Goal: Information Seeking & Learning: Learn about a topic

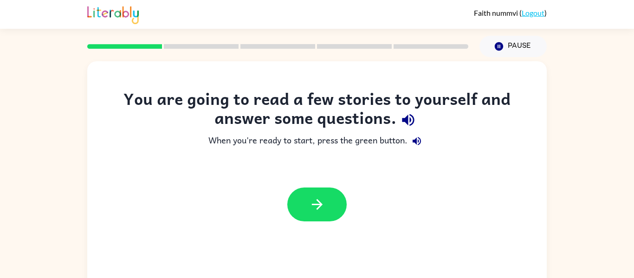
scroll to position [48, 0]
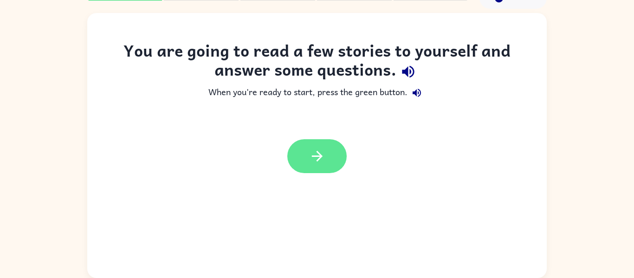
click at [323, 155] on icon "button" at bounding box center [317, 156] width 16 height 16
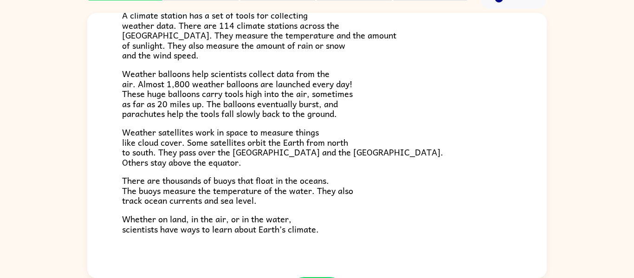
scroll to position [238, 0]
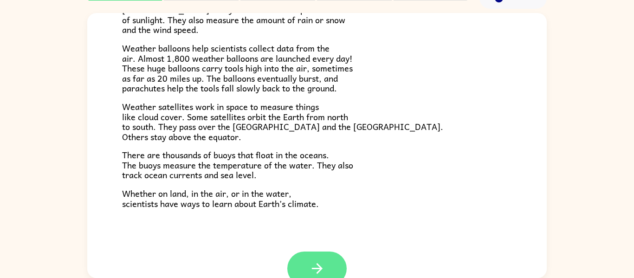
click at [299, 259] on button "button" at bounding box center [316, 269] width 59 height 34
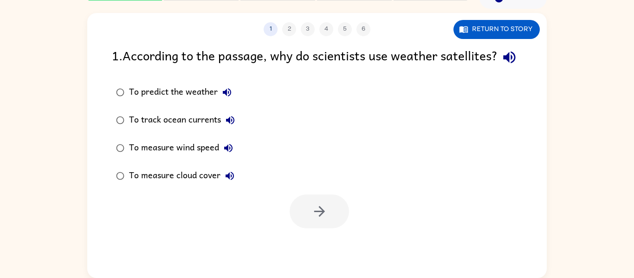
scroll to position [0, 0]
click at [189, 157] on div "To measure wind speed" at bounding box center [183, 148] width 109 height 19
click at [300, 228] on button "button" at bounding box center [319, 211] width 59 height 34
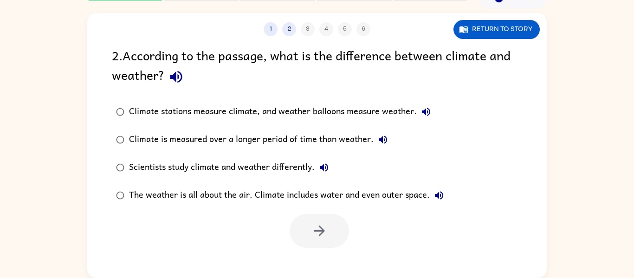
click at [183, 73] on icon "button" at bounding box center [176, 77] width 16 height 16
click at [166, 83] on button "button" at bounding box center [176, 77] width 24 height 24
click at [179, 76] on icon "button" at bounding box center [176, 77] width 16 height 16
click at [174, 82] on icon "button" at bounding box center [176, 77] width 16 height 16
click at [434, 116] on div "Climate stations measure climate, and weather balloons measure weather." at bounding box center [282, 112] width 306 height 19
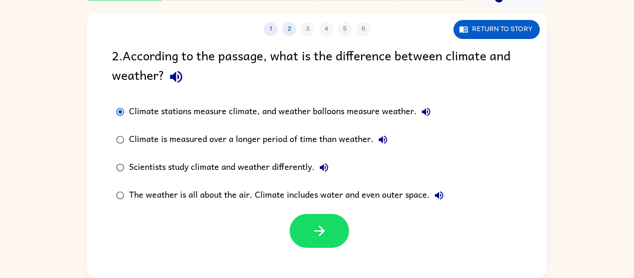
click at [430, 115] on icon "button" at bounding box center [425, 111] width 11 height 11
click at [390, 142] on button "Climate is measured over a longer period of time than weather." at bounding box center [383, 139] width 19 height 19
click at [329, 173] on icon "button" at bounding box center [323, 167] width 11 height 11
click at [437, 201] on button "The weather is all about the air. Climate includes water and even outer space." at bounding box center [439, 195] width 19 height 19
click at [336, 116] on div "Climate stations measure climate, and weather balloons measure weather." at bounding box center [282, 112] width 306 height 19
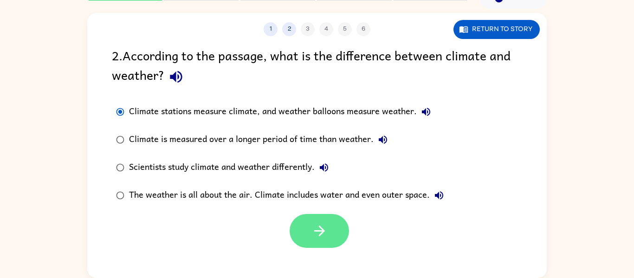
click at [311, 244] on button "button" at bounding box center [319, 231] width 59 height 34
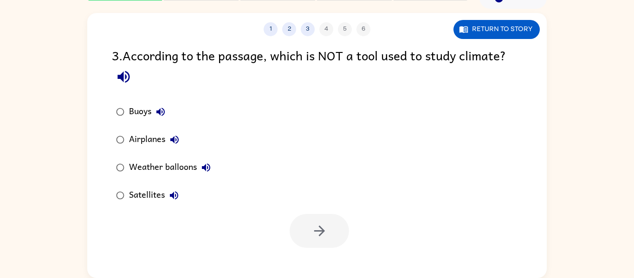
click at [132, 82] on button "button" at bounding box center [124, 77] width 24 height 24
click at [162, 116] on icon "button" at bounding box center [160, 111] width 11 height 11
click at [174, 139] on icon "button" at bounding box center [174, 140] width 8 height 8
click at [300, 242] on button "button" at bounding box center [319, 231] width 59 height 34
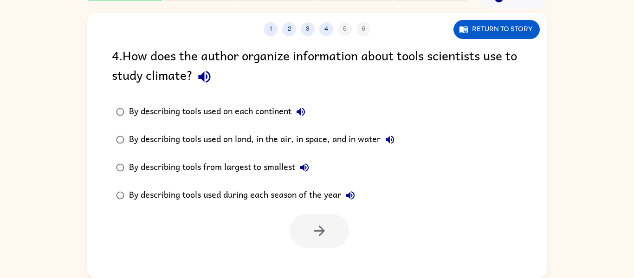
click at [194, 76] on button "button" at bounding box center [205, 77] width 24 height 24
click at [299, 119] on button "By describing tools used on each continent" at bounding box center [300, 112] width 19 height 19
click at [341, 181] on label "By describing tools from largest to smallest" at bounding box center [255, 168] width 297 height 28
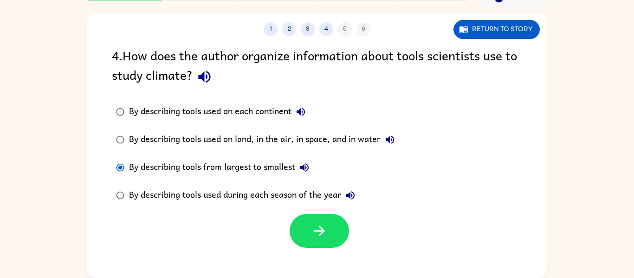
click at [346, 188] on button "By describing tools used during each season of the year" at bounding box center [350, 195] width 19 height 19
click at [392, 148] on button "By describing tools used on land, in the air, in space, and in water" at bounding box center [390, 139] width 19 height 19
click at [311, 173] on button "By describing tools from largest to smallest" at bounding box center [304, 167] width 19 height 19
click at [346, 204] on div "By describing tools used during each season of the year" at bounding box center [244, 195] width 231 height 19
click at [356, 199] on icon "button" at bounding box center [350, 195] width 11 height 11
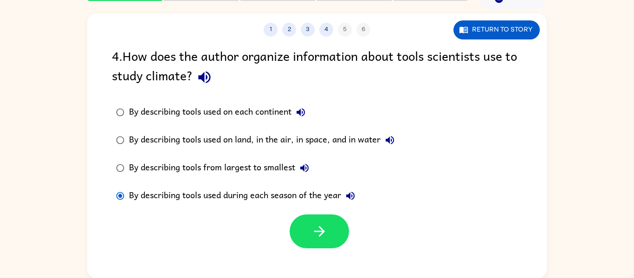
scroll to position [46, 0]
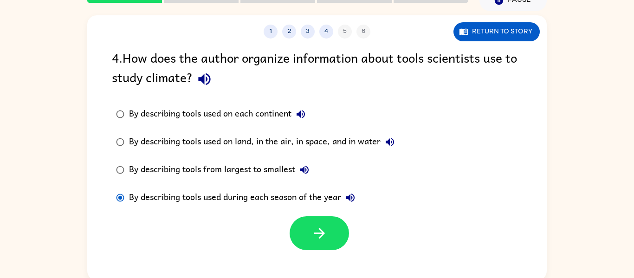
click at [327, 143] on div "By describing tools used on land, in the air, in space, and in water" at bounding box center [264, 142] width 270 height 19
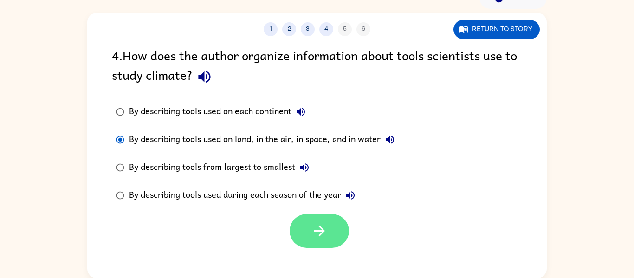
click at [334, 239] on button "button" at bounding box center [319, 231] width 59 height 34
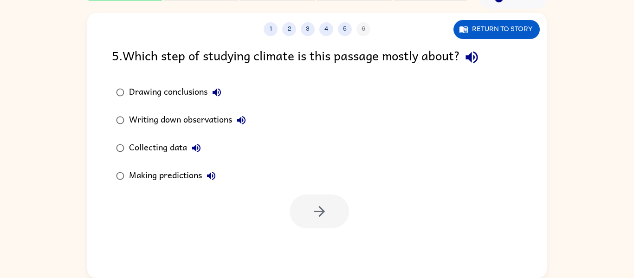
click at [162, 150] on div "Collecting data" at bounding box center [167, 148] width 77 height 19
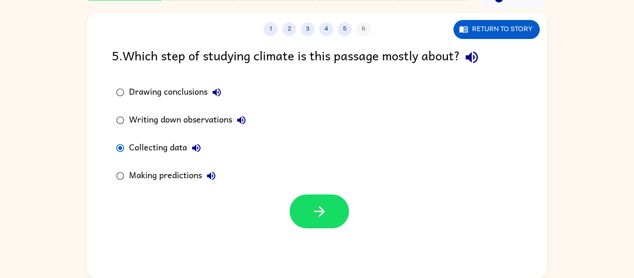
click at [277, 219] on div at bounding box center [316, 209] width 459 height 39
click at [297, 207] on button "button" at bounding box center [319, 211] width 59 height 34
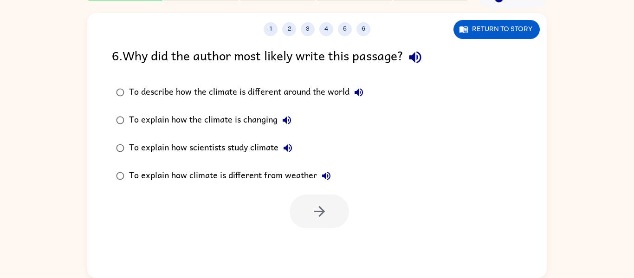
click at [420, 58] on icon "button" at bounding box center [415, 57] width 16 height 16
click at [363, 89] on icon "button" at bounding box center [358, 92] width 11 height 11
click at [288, 116] on icon "button" at bounding box center [286, 120] width 11 height 11
click at [282, 150] on button "To explain how scientists study climate" at bounding box center [287, 148] width 19 height 19
click at [332, 184] on div "To explain how climate is different from weather" at bounding box center [232, 176] width 207 height 19
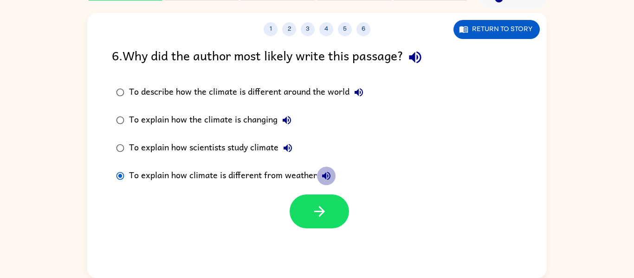
click at [324, 182] on button "To explain how climate is different from weather" at bounding box center [326, 176] width 19 height 19
click at [242, 148] on div "To explain how scientists study climate" at bounding box center [213, 148] width 168 height 19
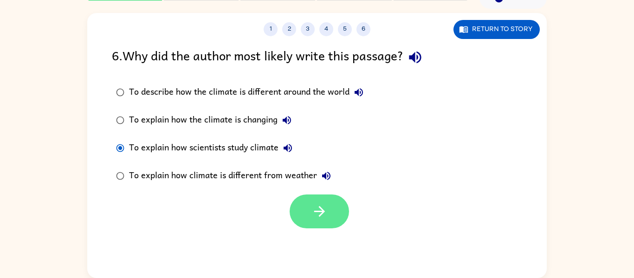
click at [323, 227] on button "button" at bounding box center [319, 211] width 59 height 34
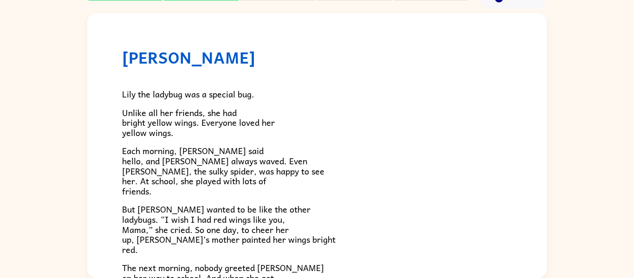
click at [273, 219] on span "But [PERSON_NAME] wanted to be like the other ladybugs. “I wish I had red wings…" at bounding box center [228, 228] width 213 height 53
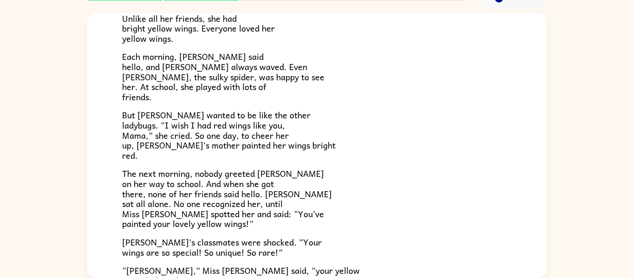
scroll to position [102, 0]
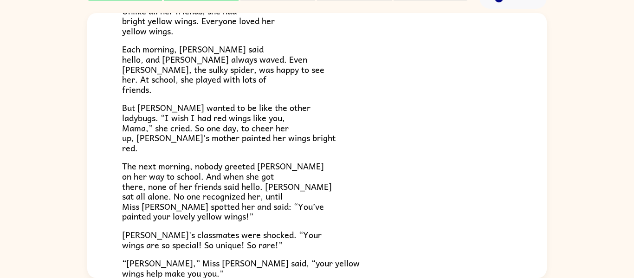
click at [620, 195] on div "[PERSON_NAME] [PERSON_NAME] the ladybug was a special bug. Unlike all her frien…" at bounding box center [317, 143] width 634 height 269
click at [621, 196] on div "[PERSON_NAME] [PERSON_NAME] the ladybug was a special bug. Unlike all her frien…" at bounding box center [317, 143] width 634 height 269
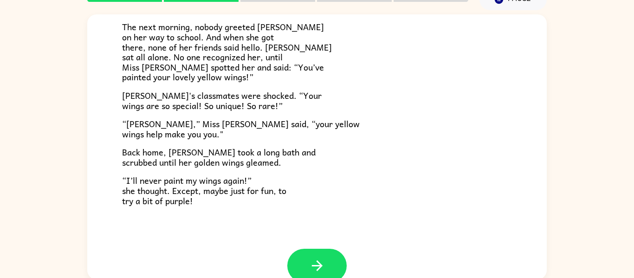
scroll to position [259, 0]
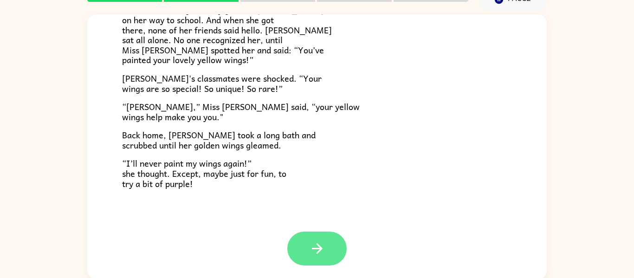
click at [331, 248] on button "button" at bounding box center [316, 249] width 59 height 34
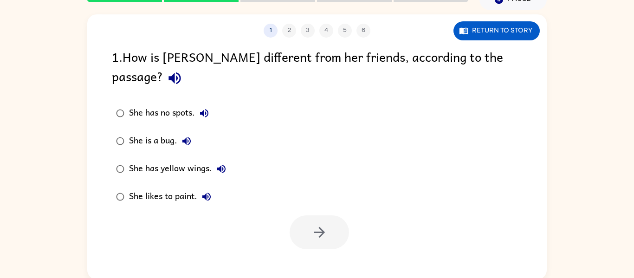
scroll to position [0, 0]
click at [207, 160] on div "She has yellow wings." at bounding box center [180, 169] width 102 height 19
click at [337, 219] on button "button" at bounding box center [319, 232] width 59 height 34
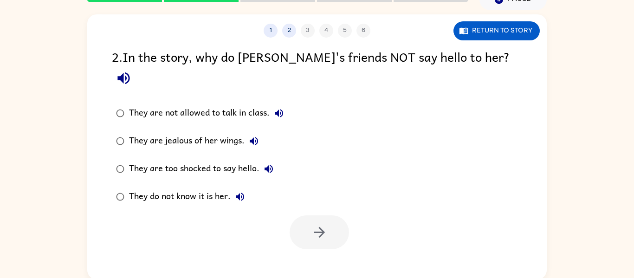
click at [231, 132] on div "They are jealous of her wings." at bounding box center [196, 141] width 134 height 19
click at [329, 215] on button "button" at bounding box center [319, 232] width 59 height 34
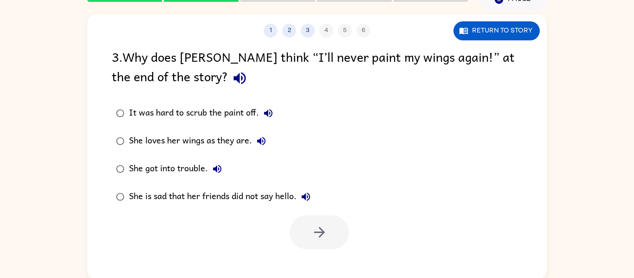
click at [220, 150] on div "She loves her wings as they are." at bounding box center [200, 141] width 142 height 19
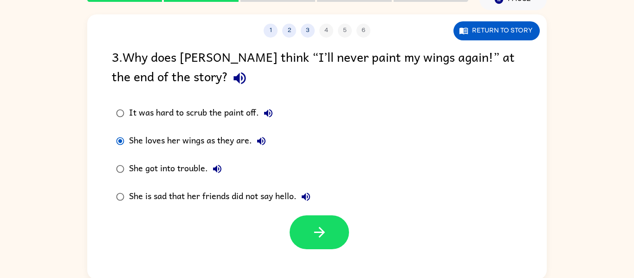
click at [242, 138] on div "She loves her wings as they are." at bounding box center [200, 141] width 142 height 19
click at [336, 237] on button "button" at bounding box center [319, 232] width 59 height 34
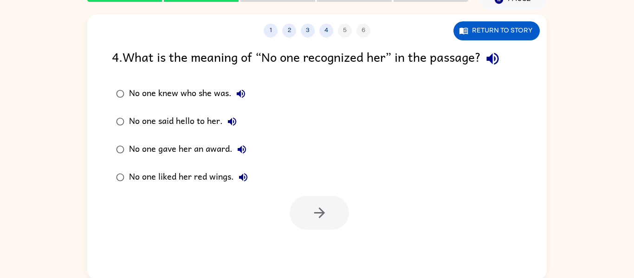
click at [349, 30] on div "1 2 3 4 5 6" at bounding box center [316, 31] width 459 height 14
click at [144, 91] on div "No one knew who she was." at bounding box center [189, 93] width 121 height 19
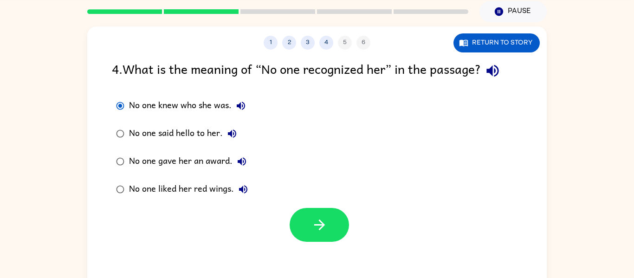
scroll to position [32, 0]
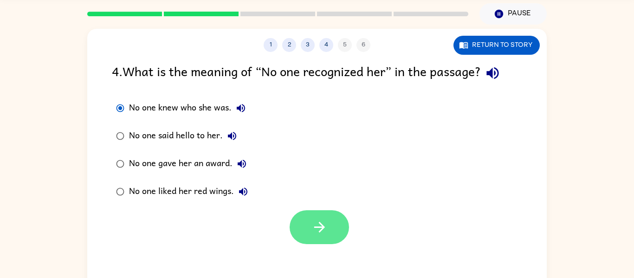
click at [329, 223] on button "button" at bounding box center [319, 227] width 59 height 34
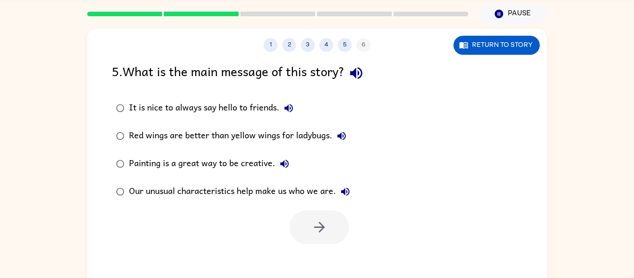
click at [203, 184] on div "Our unusual characteristics help make us who we are." at bounding box center [242, 191] width 226 height 19
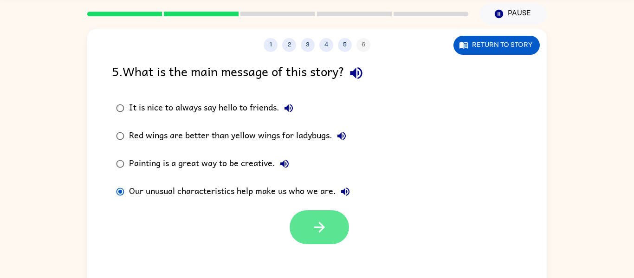
click at [330, 233] on button "button" at bounding box center [319, 227] width 59 height 34
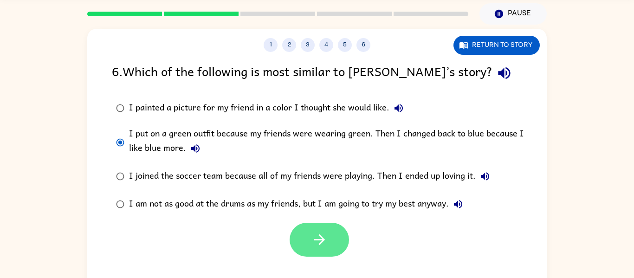
click at [299, 239] on button "button" at bounding box center [319, 240] width 59 height 34
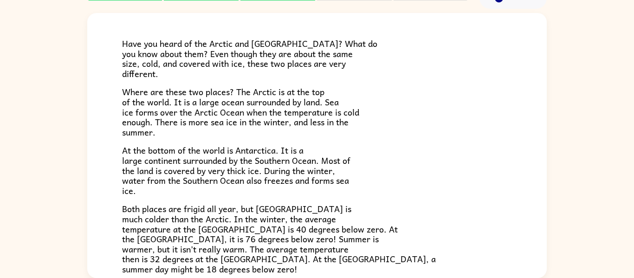
scroll to position [196, 0]
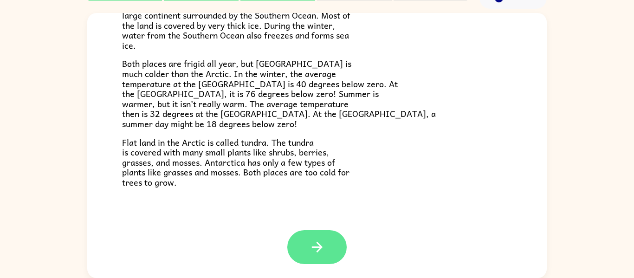
click at [306, 239] on button "button" at bounding box center [316, 247] width 59 height 34
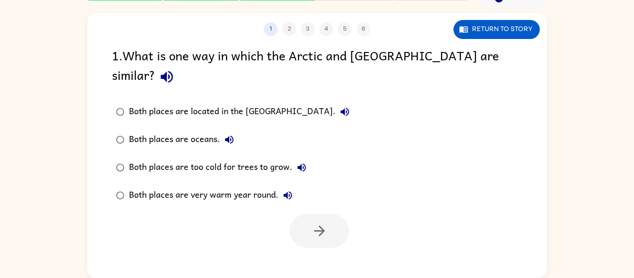
click at [139, 130] on div "Both places are oceans." at bounding box center [184, 139] width 110 height 19
click at [316, 223] on icon "button" at bounding box center [319, 231] width 16 height 16
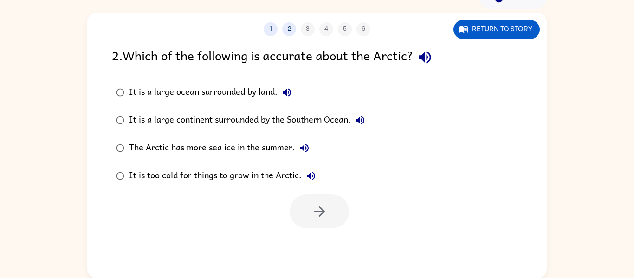
click at [170, 94] on div "It is a large ocean surrounded by land." at bounding box center [212, 92] width 167 height 19
click at [303, 215] on button "button" at bounding box center [319, 211] width 59 height 34
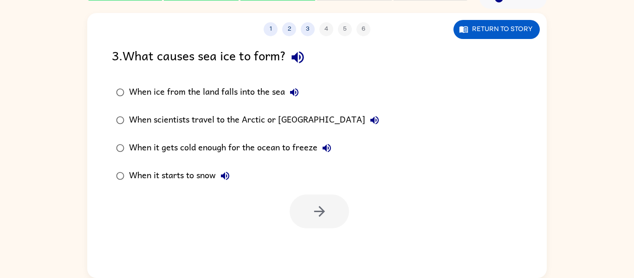
click at [174, 182] on div "When it starts to snow" at bounding box center [181, 176] width 105 height 19
click at [291, 203] on button "button" at bounding box center [319, 211] width 59 height 34
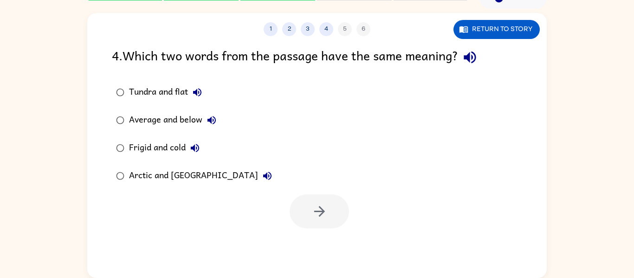
click at [140, 149] on div "Frigid and cold" at bounding box center [166, 148] width 75 height 19
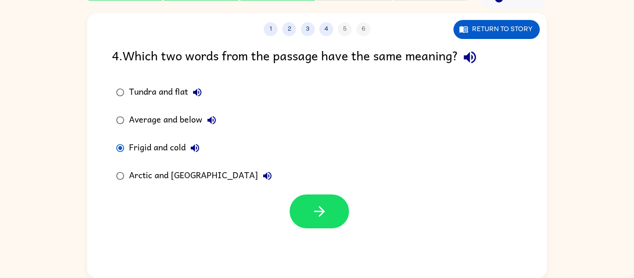
click at [158, 172] on div "Arctic and [GEOGRAPHIC_DATA]" at bounding box center [203, 176] width 148 height 19
click at [323, 211] on icon "button" at bounding box center [319, 211] width 11 height 11
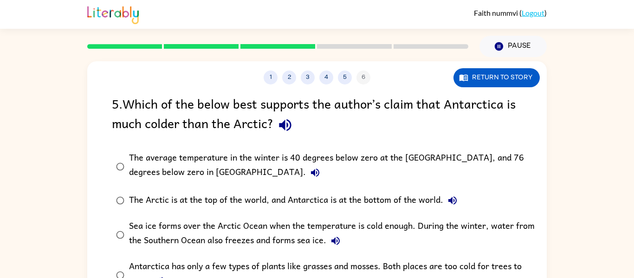
click at [293, 121] on button "button" at bounding box center [285, 125] width 24 height 24
click at [306, 175] on button "The average temperature in the winter is 40 degrees below zero at the [GEOGRAPH…" at bounding box center [315, 172] width 19 height 19
click at [456, 199] on icon "button" at bounding box center [452, 200] width 11 height 11
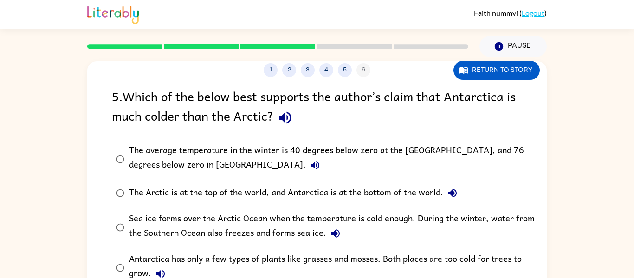
click at [333, 242] on button "Sea ice forms over the Arctic Ocean when the temperature is cold enough. During…" at bounding box center [335, 233] width 19 height 19
click at [469, 227] on div "Sea ice forms over the Arctic Ocean when the temperature is cold enough. During…" at bounding box center [332, 227] width 406 height 31
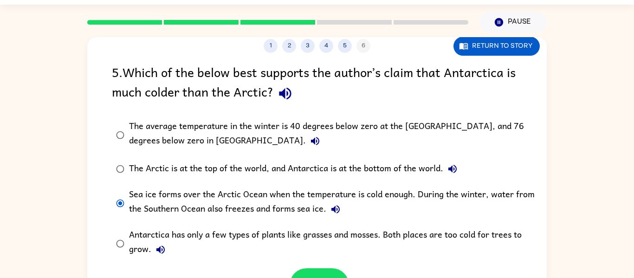
scroll to position [48, 0]
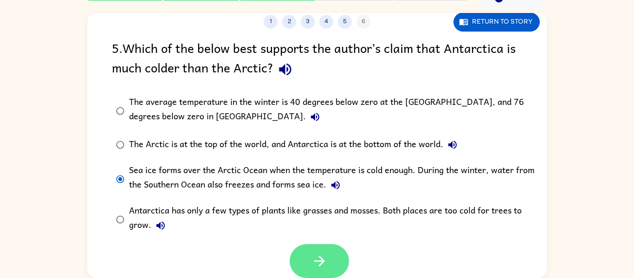
click at [330, 264] on button "button" at bounding box center [319, 261] width 59 height 34
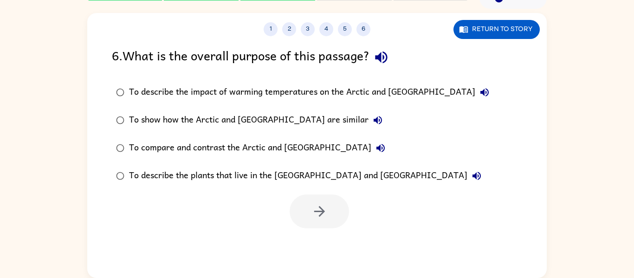
scroll to position [0, 0]
click at [479, 97] on icon "button" at bounding box center [484, 92] width 11 height 11
click at [471, 178] on icon "button" at bounding box center [476, 175] width 11 height 11
click at [376, 149] on icon "button" at bounding box center [380, 148] width 8 height 8
click at [374, 121] on icon "button" at bounding box center [378, 120] width 8 height 8
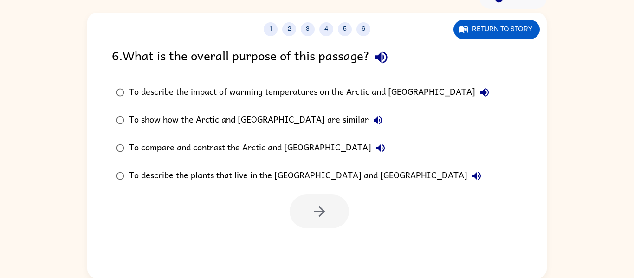
click at [307, 152] on div "To compare and contrast the Arctic and [GEOGRAPHIC_DATA]" at bounding box center [259, 148] width 261 height 19
click at [314, 219] on icon "button" at bounding box center [319, 211] width 16 height 16
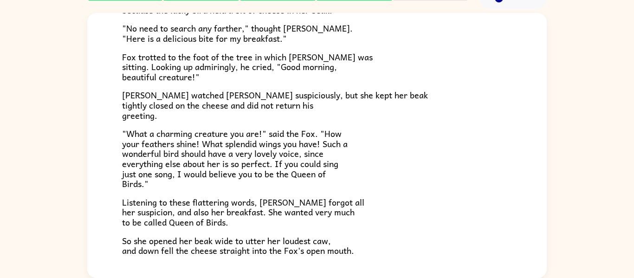
scroll to position [182, 0]
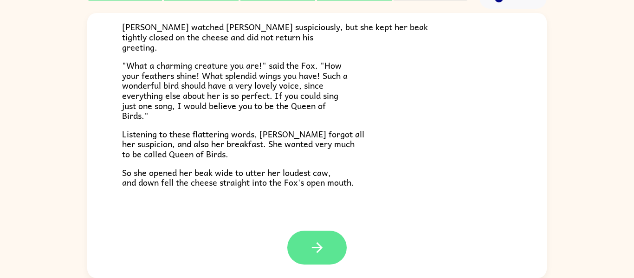
click at [322, 251] on icon "button" at bounding box center [317, 247] width 16 height 16
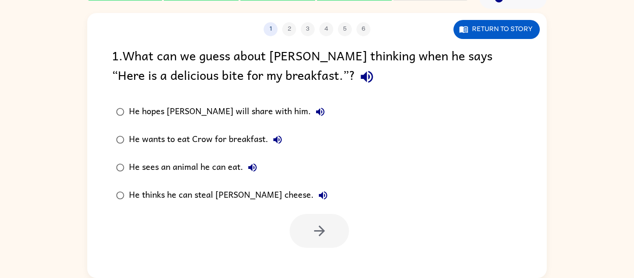
click at [262, 136] on div "He wants to eat Crow for breakfast." at bounding box center [208, 139] width 158 height 19
click at [323, 245] on button "button" at bounding box center [319, 231] width 59 height 34
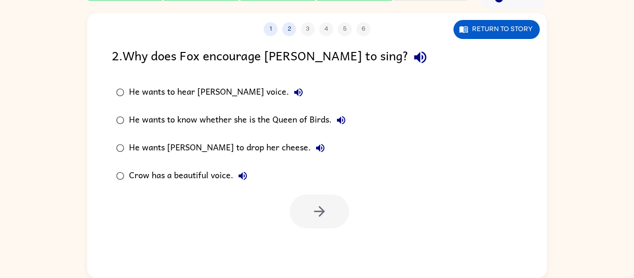
click at [242, 150] on div "He wants [PERSON_NAME] to drop her cheese." at bounding box center [229, 148] width 201 height 19
click at [323, 223] on button "button" at bounding box center [319, 211] width 59 height 34
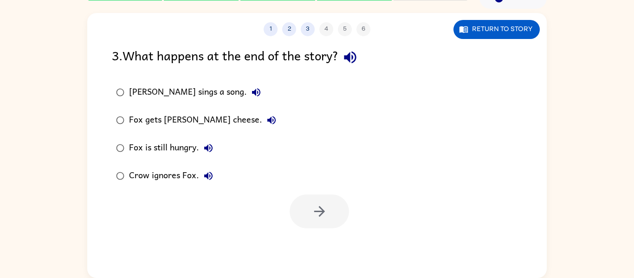
click at [195, 128] on div "Fox gets [PERSON_NAME] cheese." at bounding box center [205, 120] width 152 height 19
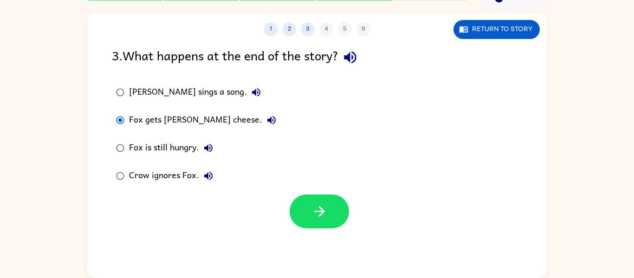
click at [302, 228] on div at bounding box center [319, 211] width 59 height 34
click at [313, 210] on icon "button" at bounding box center [319, 211] width 16 height 16
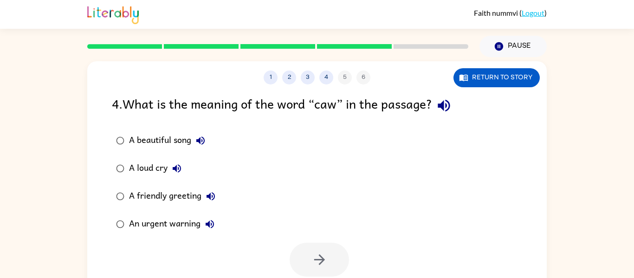
scroll to position [48, 0]
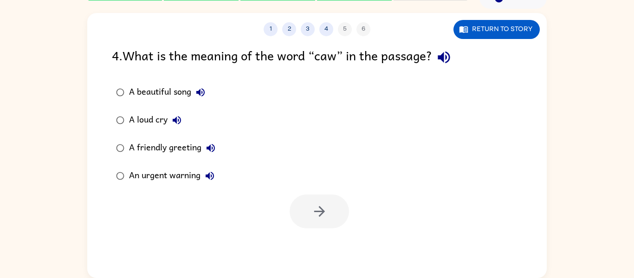
click at [179, 176] on div "An urgent warning" at bounding box center [174, 176] width 90 height 19
click at [313, 217] on icon "button" at bounding box center [319, 211] width 16 height 16
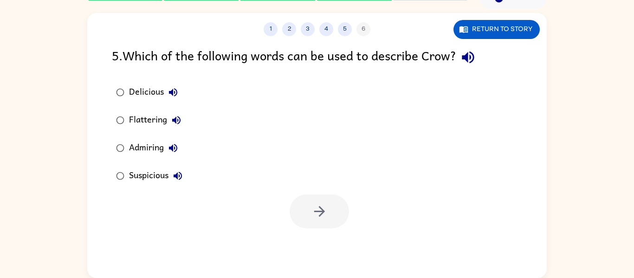
click at [157, 91] on div "Delicious" at bounding box center [155, 92] width 53 height 19
click at [313, 207] on icon "button" at bounding box center [319, 211] width 16 height 16
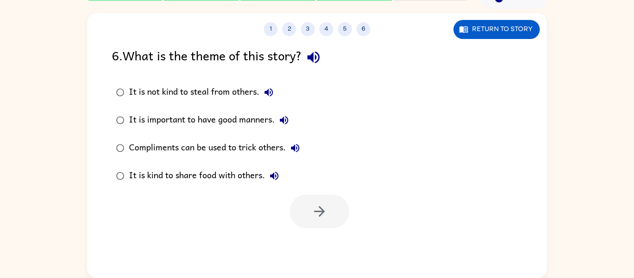
click at [248, 128] on div "It is important to have good manners." at bounding box center [211, 120] width 164 height 19
click at [326, 211] on icon "button" at bounding box center [319, 211] width 16 height 16
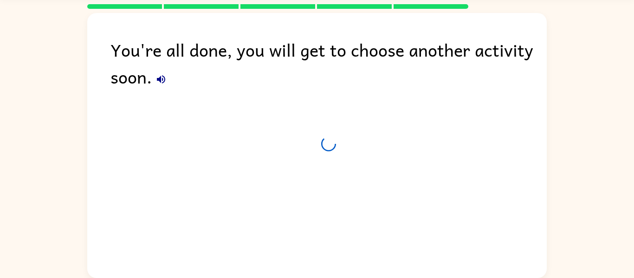
scroll to position [32, 0]
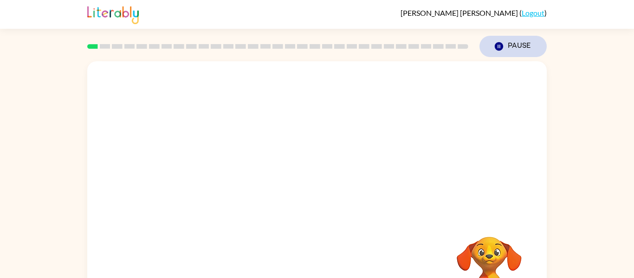
click at [507, 45] on button "Pause Pause" at bounding box center [512, 46] width 67 height 21
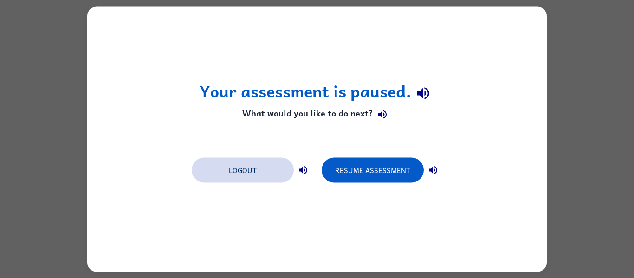
click at [263, 162] on button "Logout" at bounding box center [243, 169] width 102 height 25
